Goal: Find specific page/section: Find specific page/section

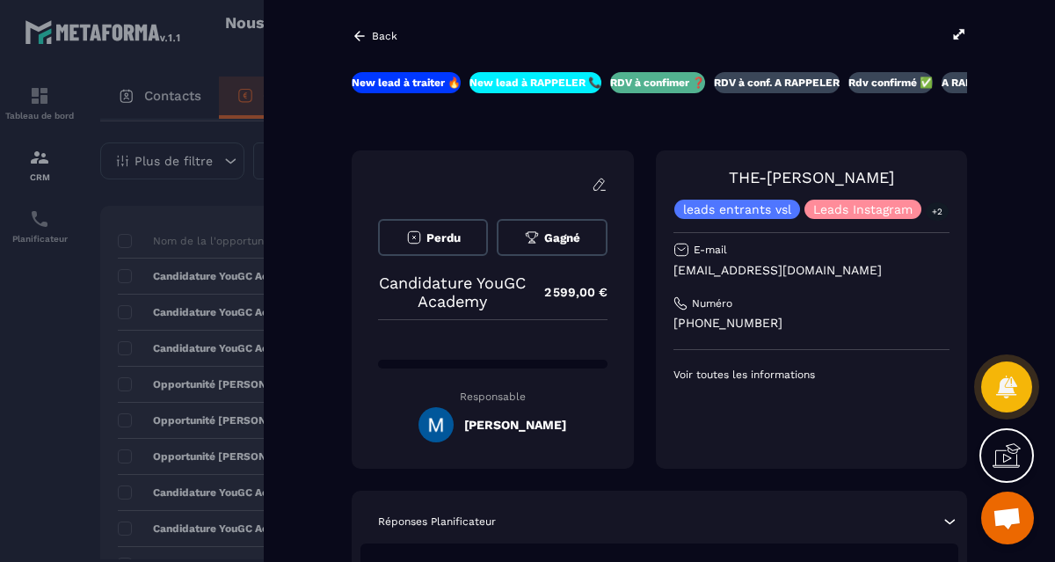
click at [354, 40] on icon at bounding box center [360, 36] width 16 height 16
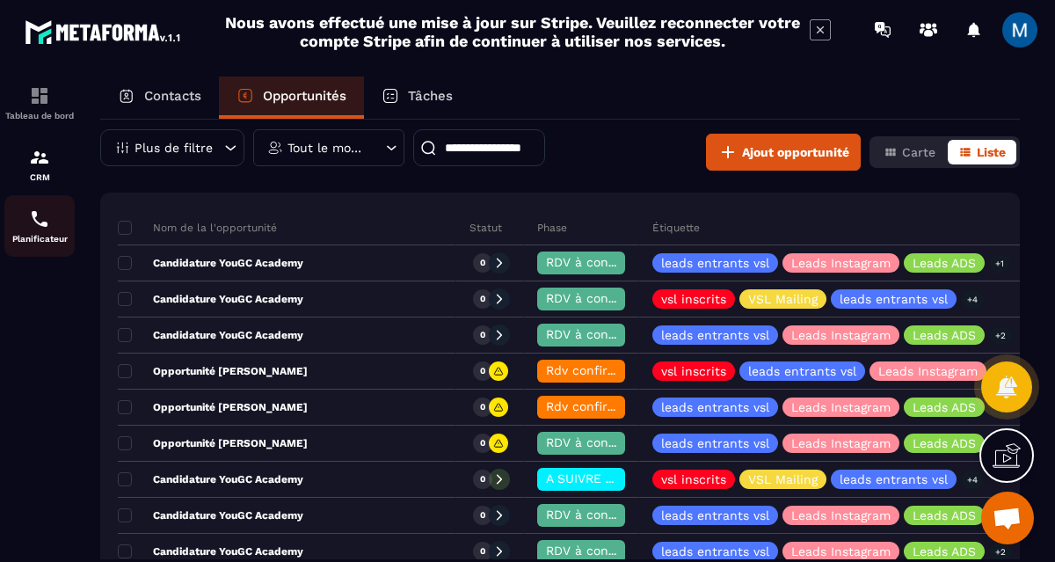
click at [46, 236] on p "Planificateur" at bounding box center [39, 239] width 70 height 10
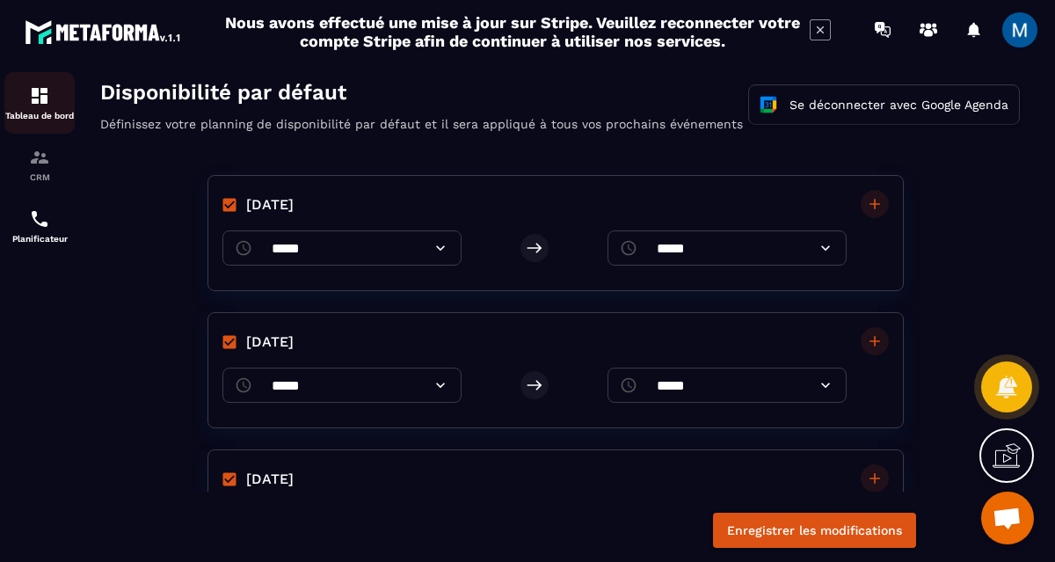
click at [43, 103] on img at bounding box center [39, 95] width 21 height 21
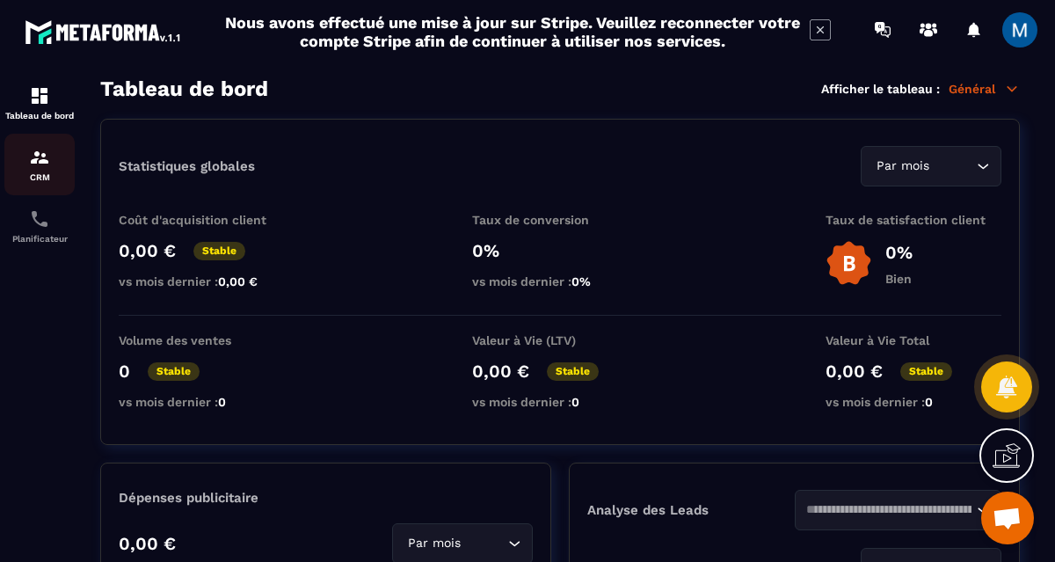
click at [47, 167] on img at bounding box center [39, 157] width 21 height 21
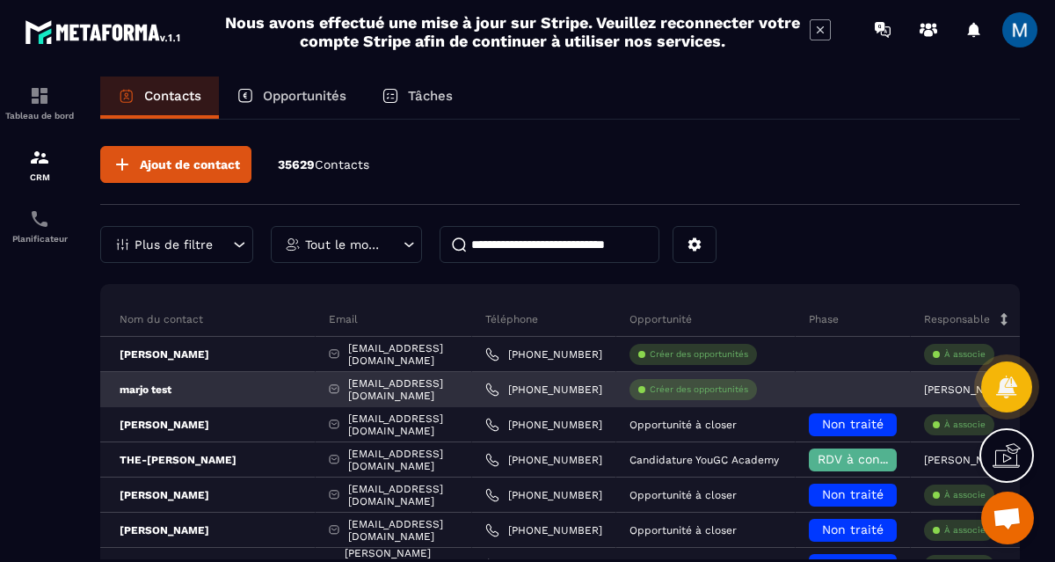
scroll to position [0, 41]
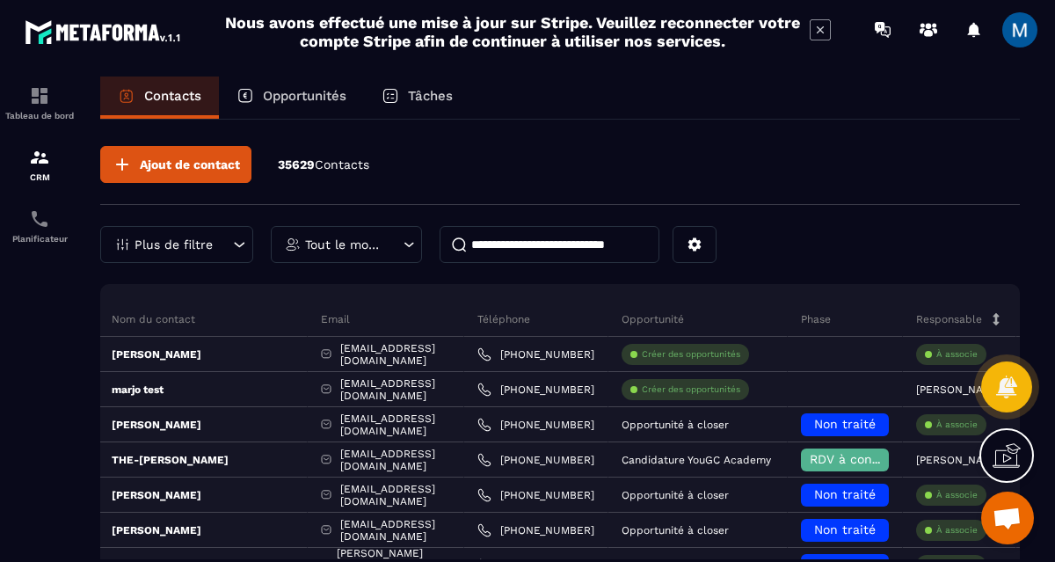
click at [297, 88] on p "Opportunités" at bounding box center [305, 96] width 84 height 16
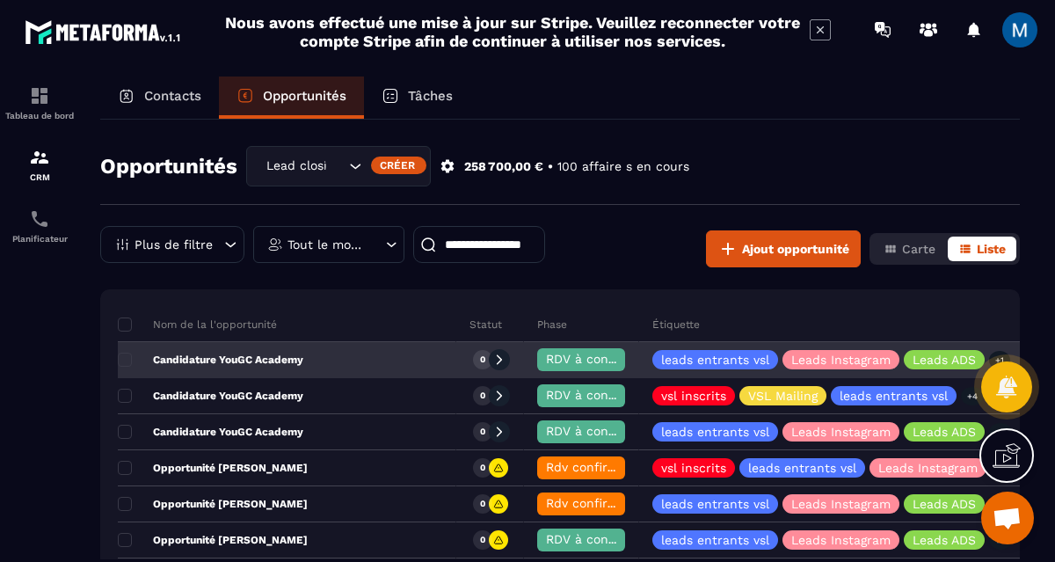
scroll to position [47, 0]
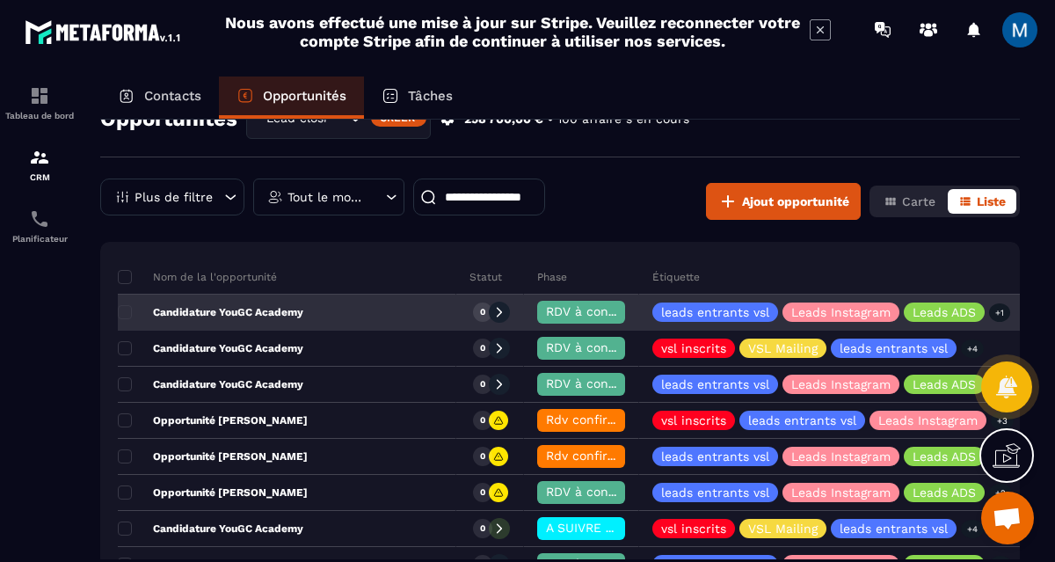
click at [309, 315] on div "Candidature YouGC Academy" at bounding box center [287, 312] width 338 height 35
